Goal: Task Accomplishment & Management: Manage account settings

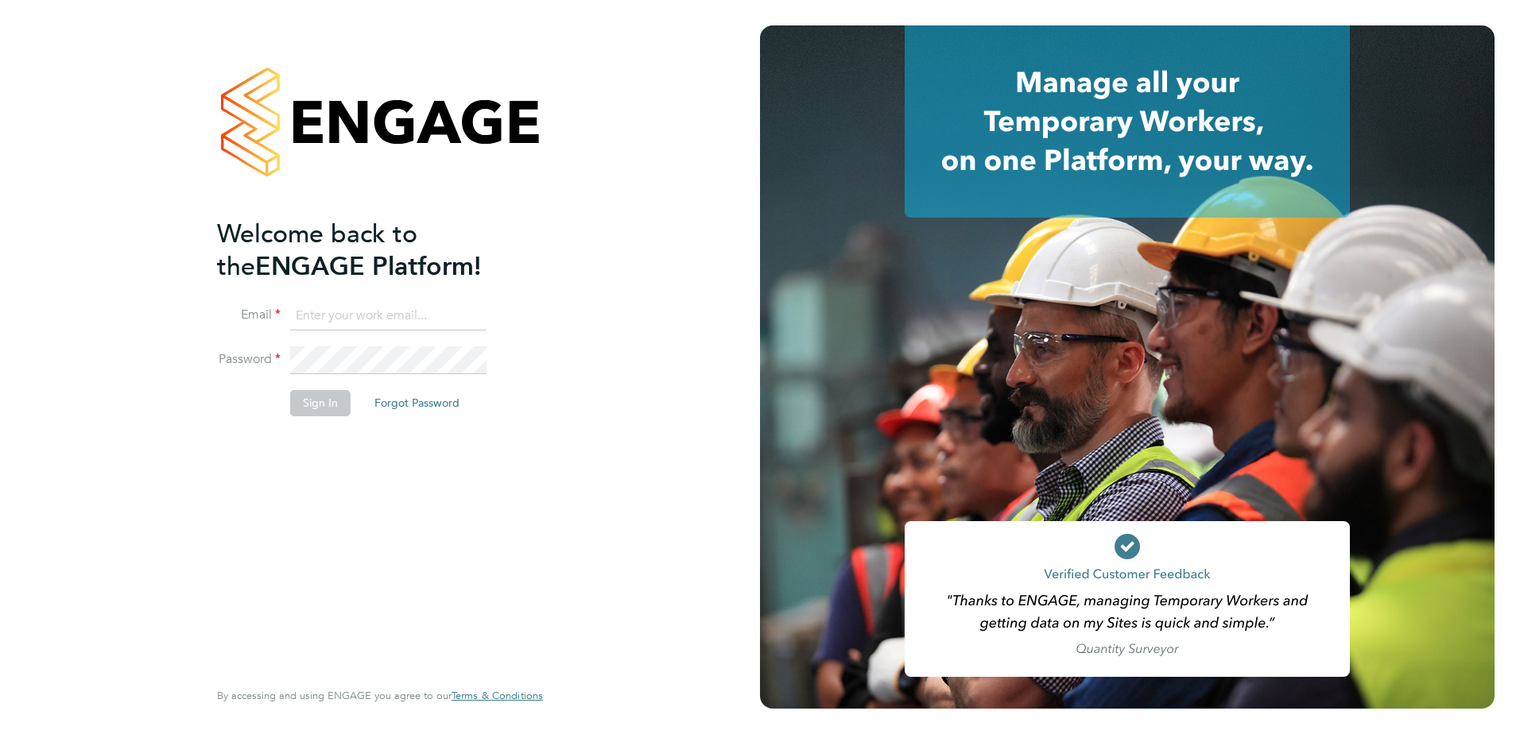
type input "[EMAIL_ADDRESS][PERSON_NAME][DOMAIN_NAME]"
click at [327, 405] on button "Sign In" at bounding box center [320, 402] width 60 height 25
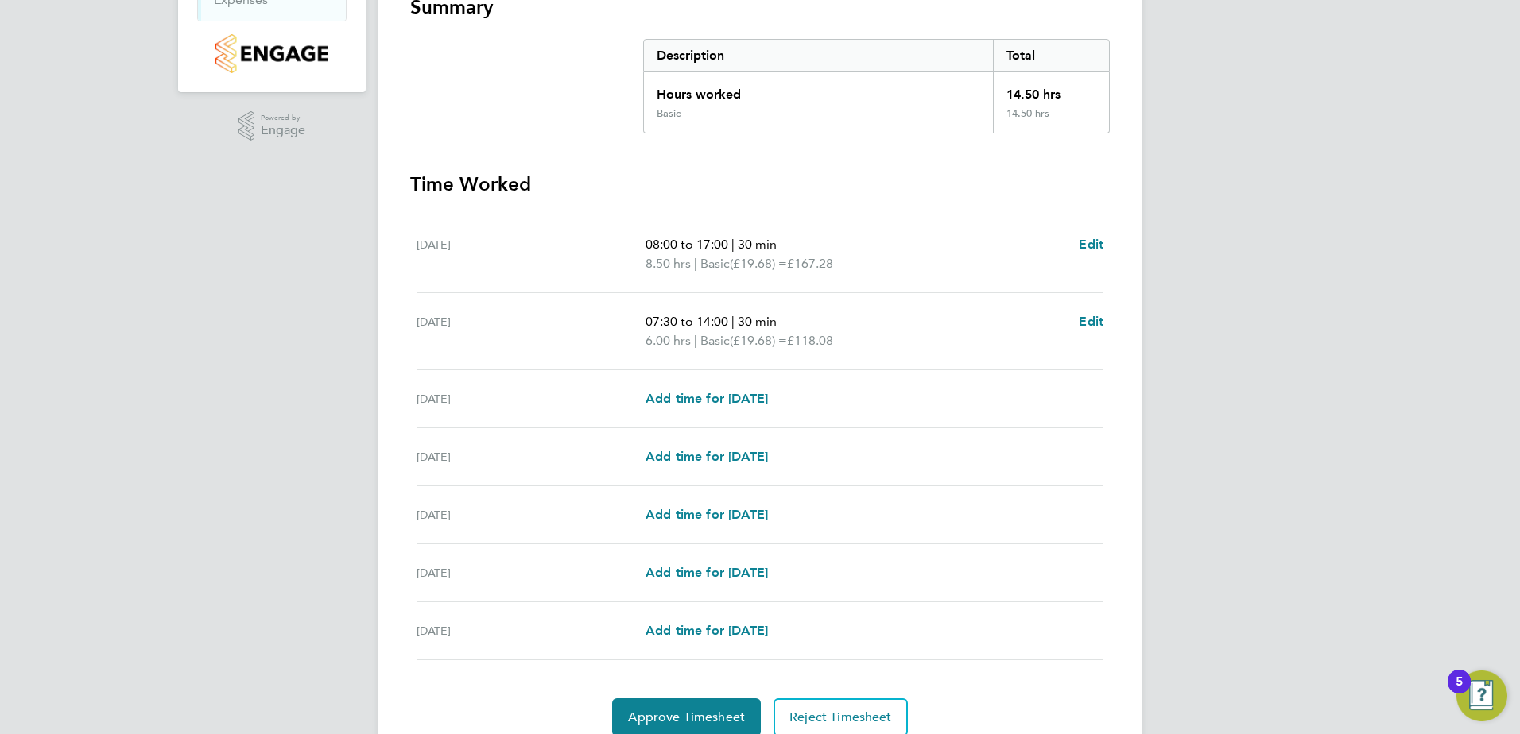
scroll to position [370, 0]
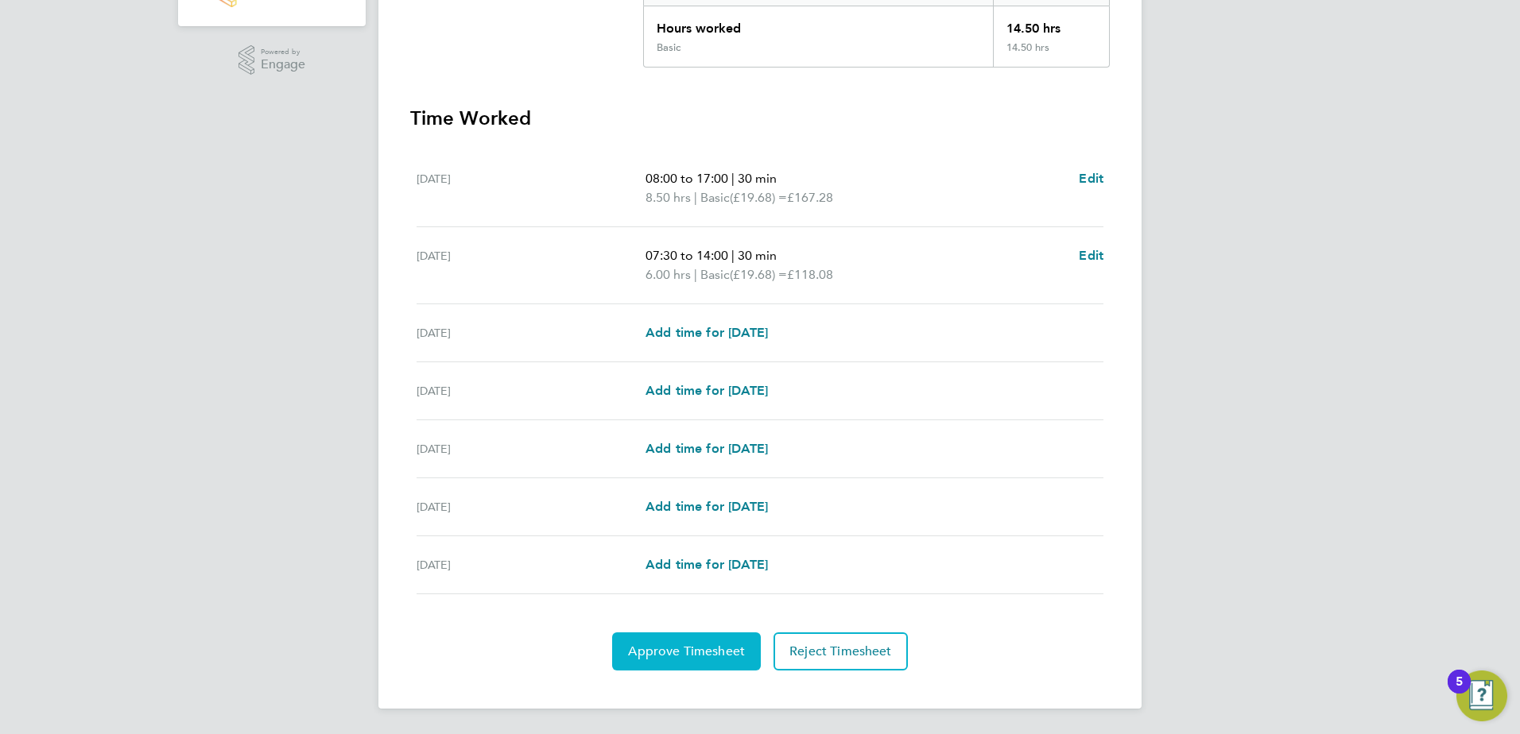
click at [672, 655] on span "Approve Timesheet" at bounding box center [686, 652] width 117 height 16
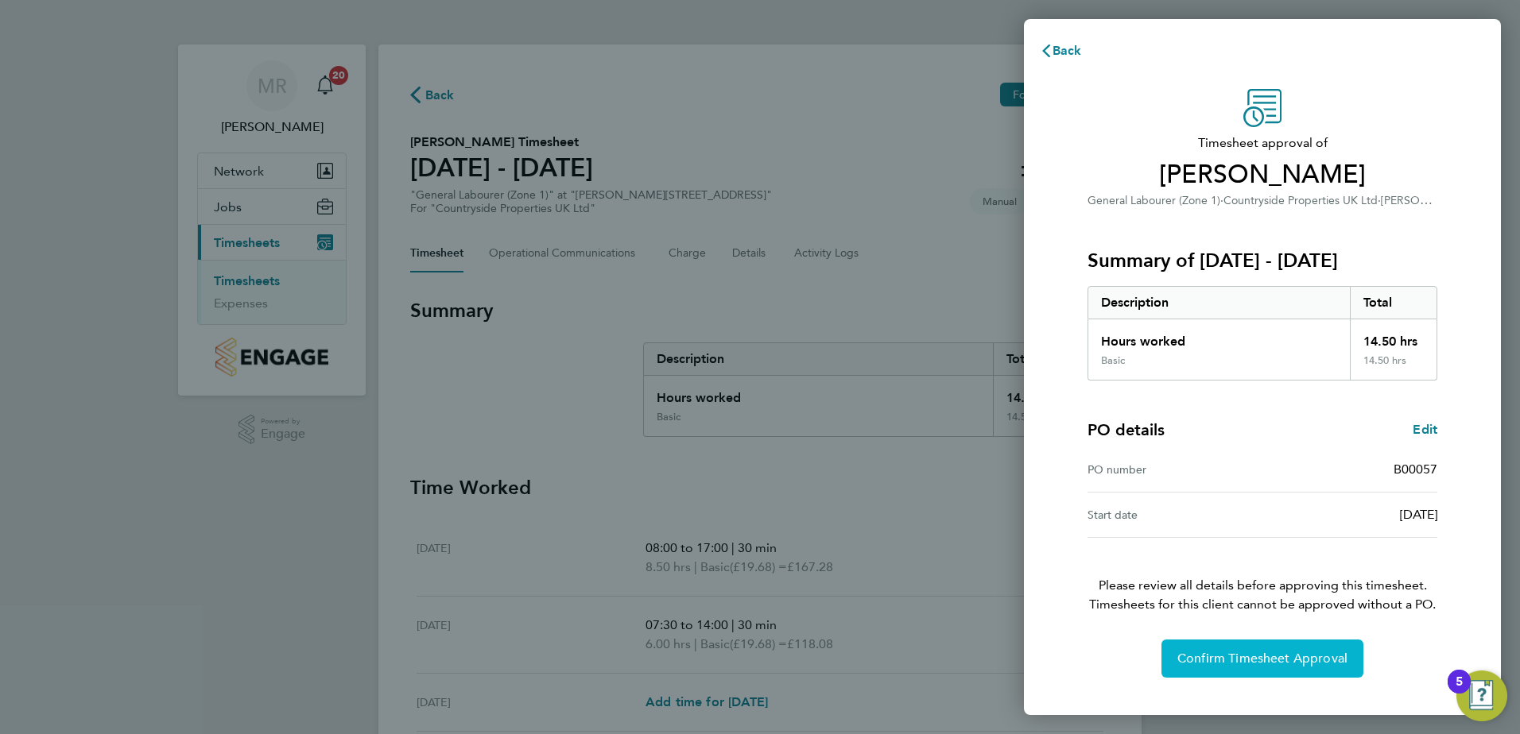
click at [1264, 658] on span "Confirm Timesheet Approval" at bounding box center [1262, 659] width 170 height 16
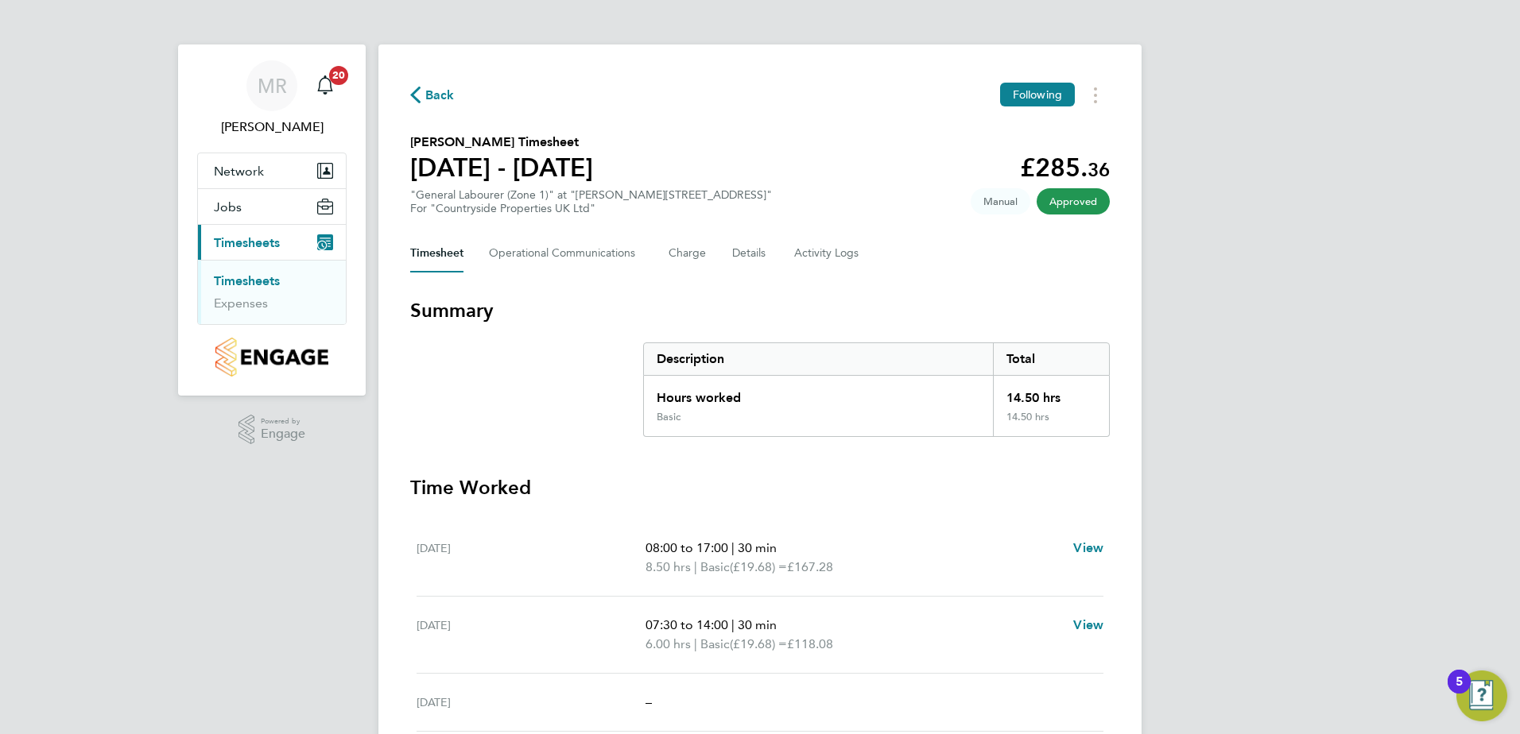
click at [233, 283] on link "Timesheets" at bounding box center [247, 280] width 66 height 15
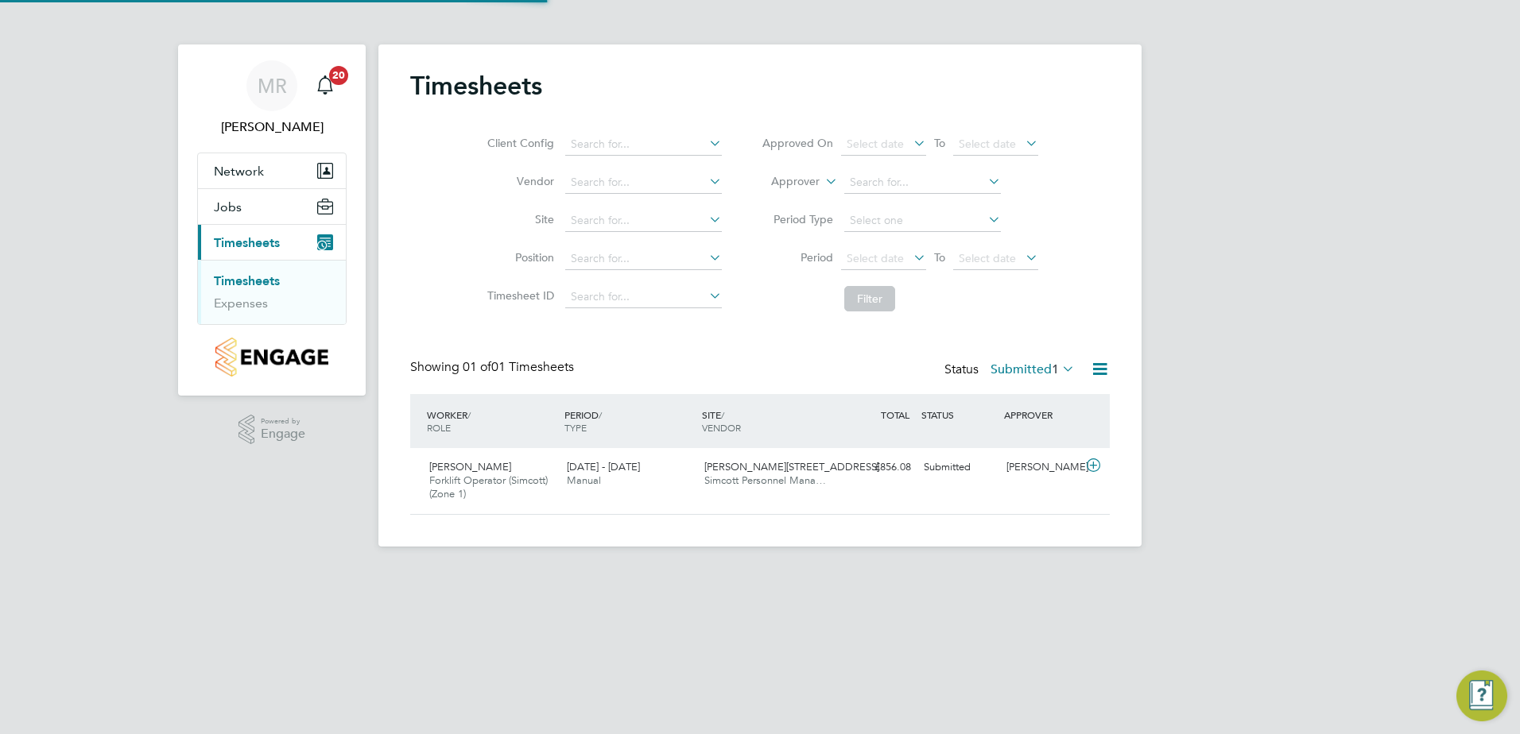
scroll to position [41, 138]
click at [471, 477] on span "Forklift Operator (Simcott) (Zone 1)" at bounding box center [488, 487] width 118 height 27
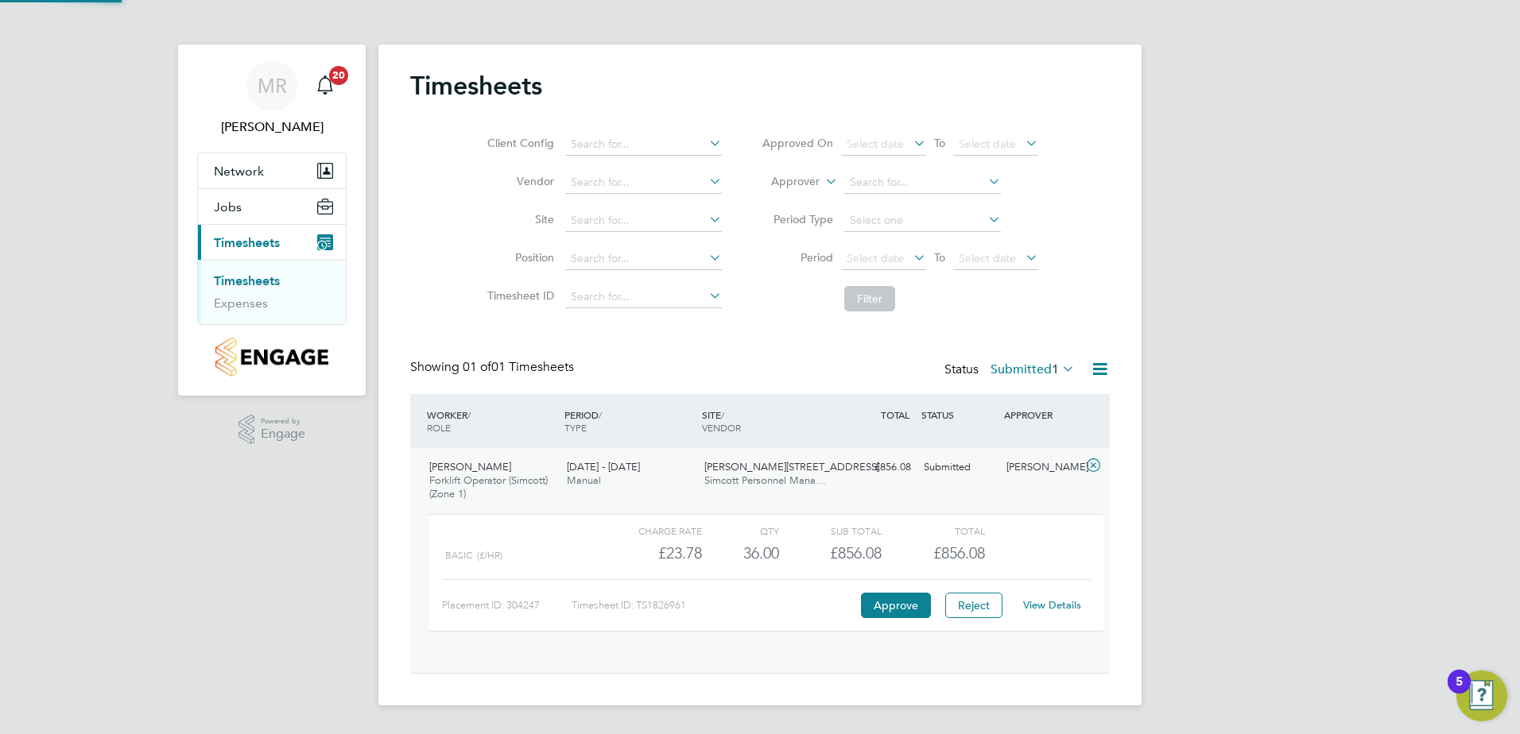
scroll to position [27, 155]
click at [915, 603] on button "Approve" at bounding box center [896, 605] width 70 height 25
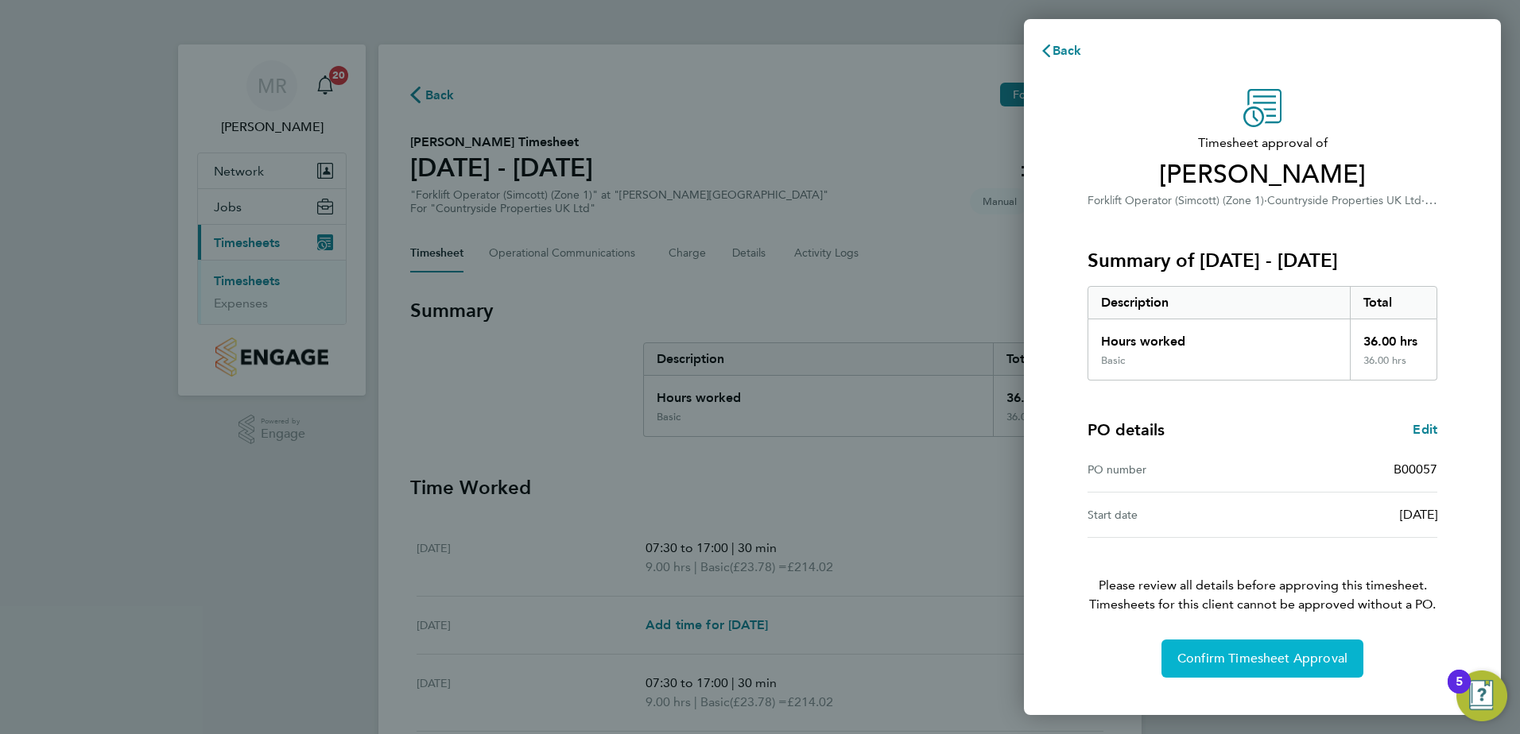
click at [1279, 663] on span "Confirm Timesheet Approval" at bounding box center [1262, 659] width 170 height 16
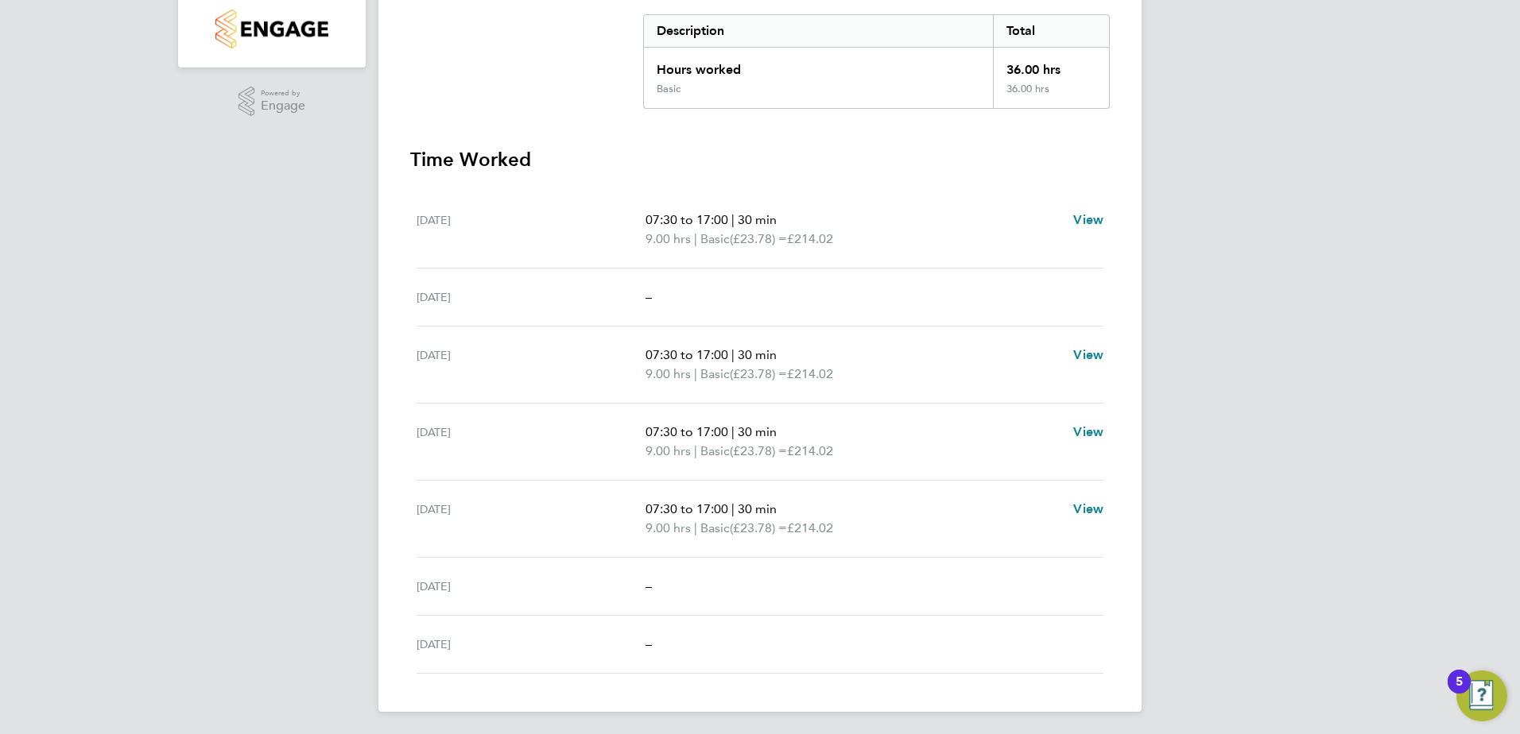
scroll to position [331, 0]
